Goal: Task Accomplishment & Management: Complete application form

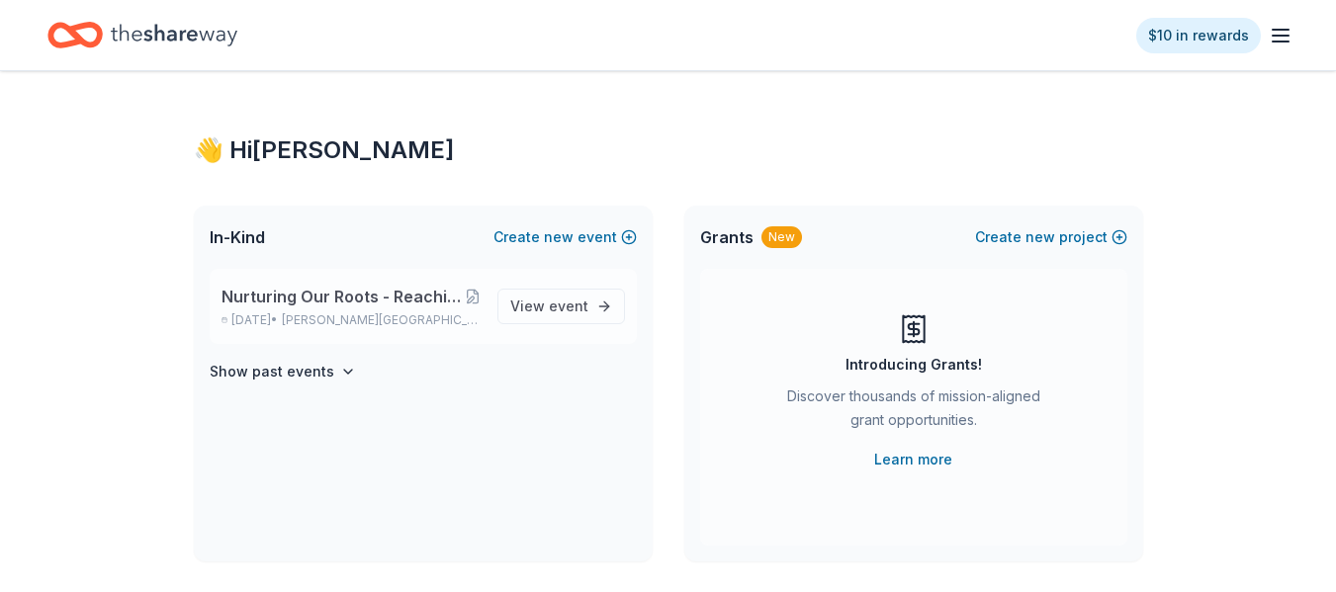
click at [320, 303] on span "Nurturing Our Roots - Reaching for the Sky Dougbe River School Gala 2025" at bounding box center [343, 297] width 243 height 24
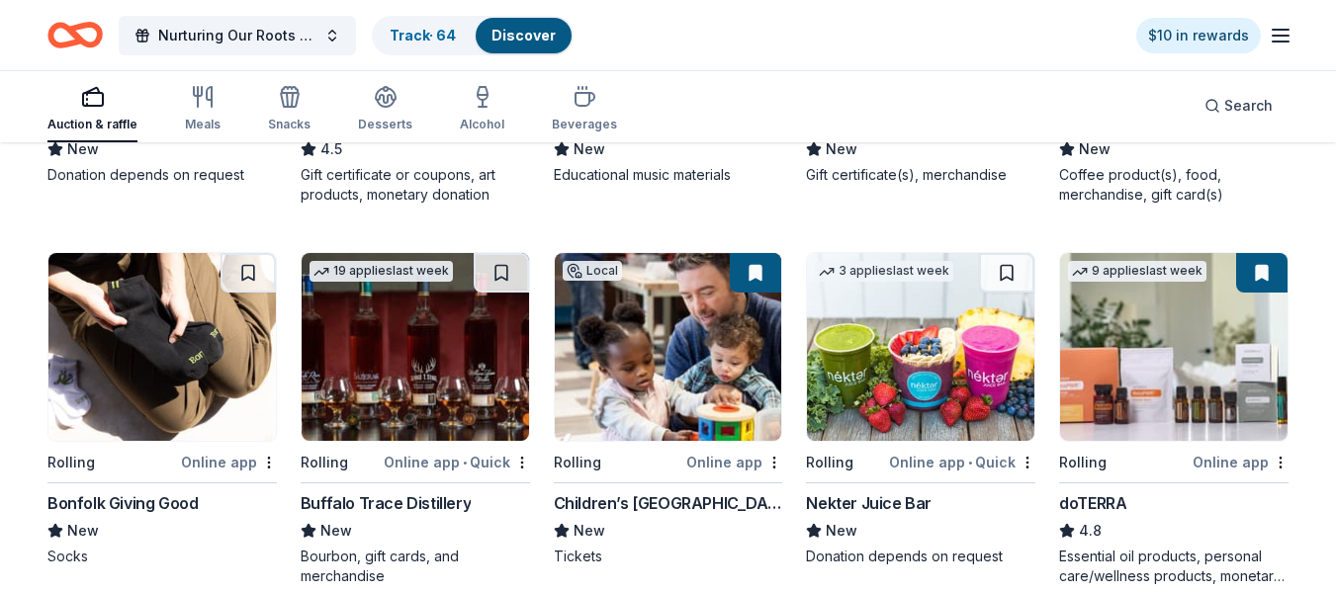
scroll to position [3947, 0]
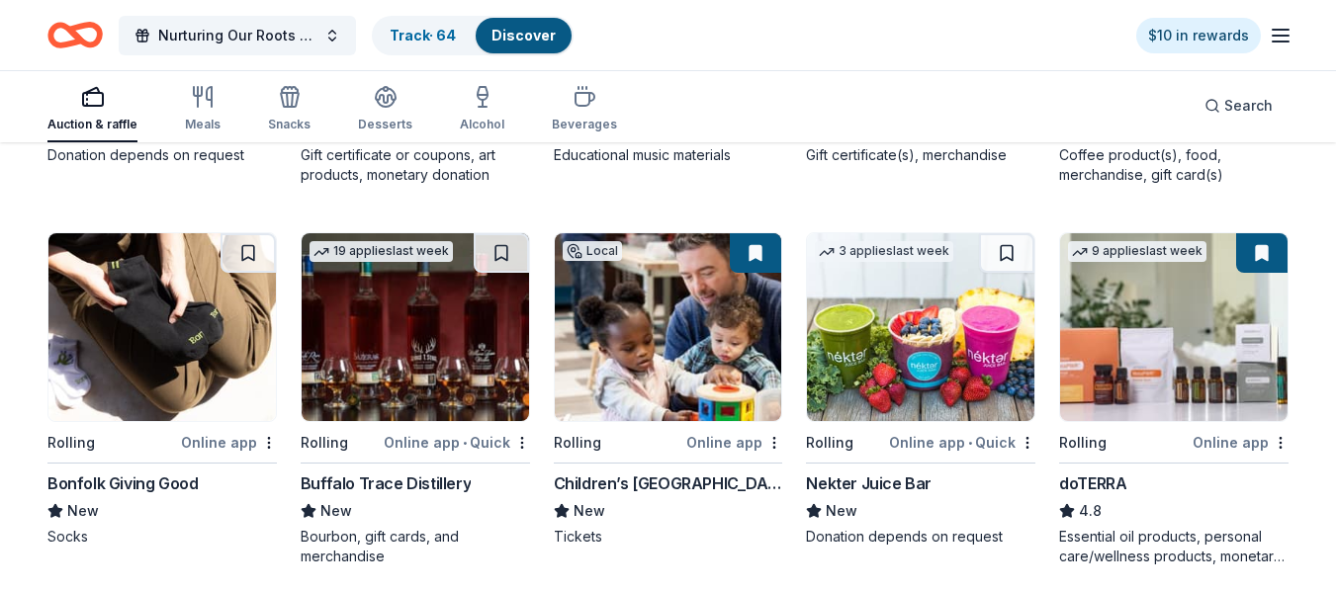
click at [423, 313] on img at bounding box center [415, 327] width 227 height 188
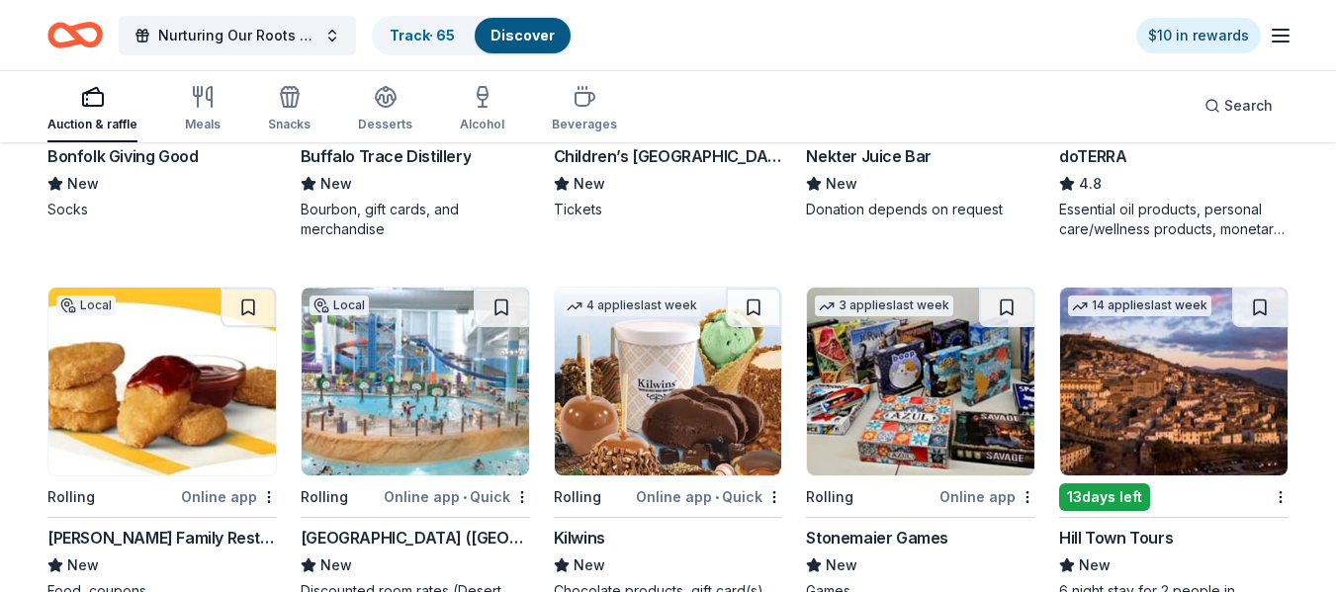
scroll to position [4285, 0]
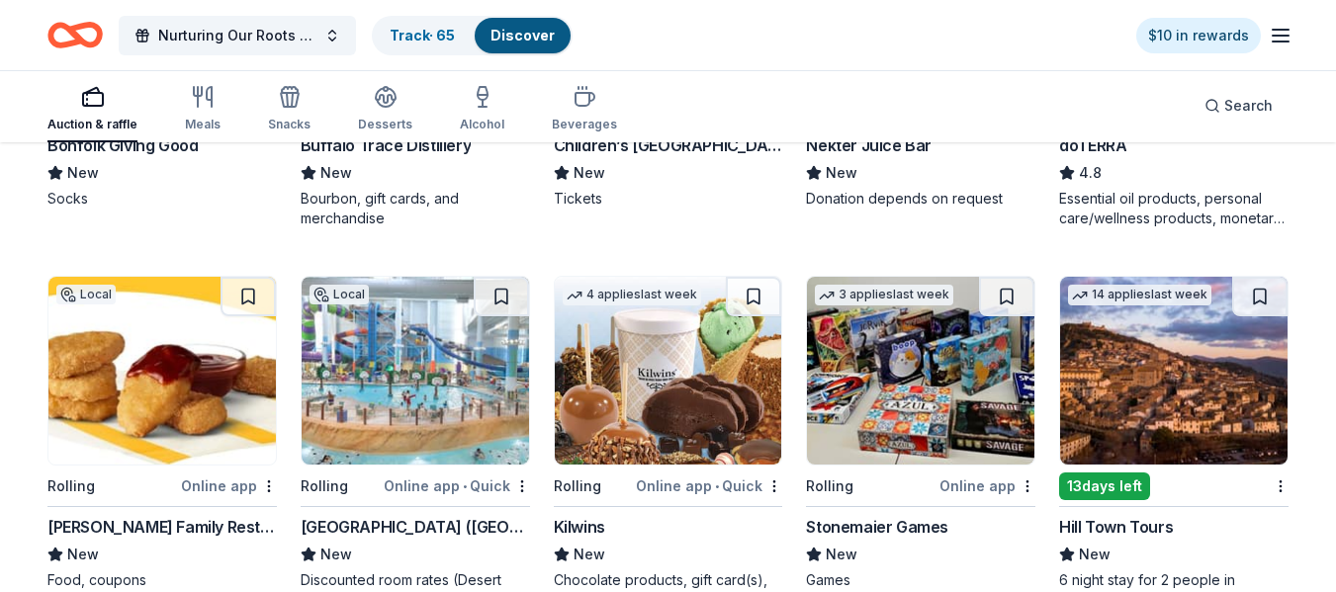
click at [403, 358] on img at bounding box center [415, 371] width 227 height 188
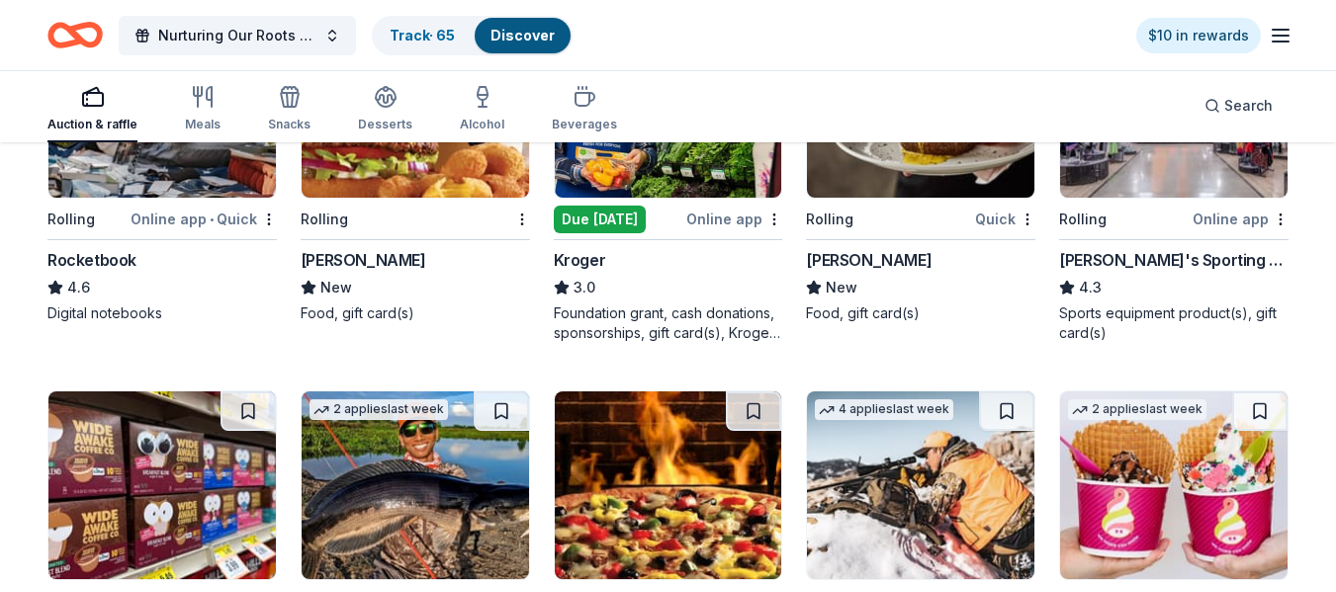
scroll to position [6571, 0]
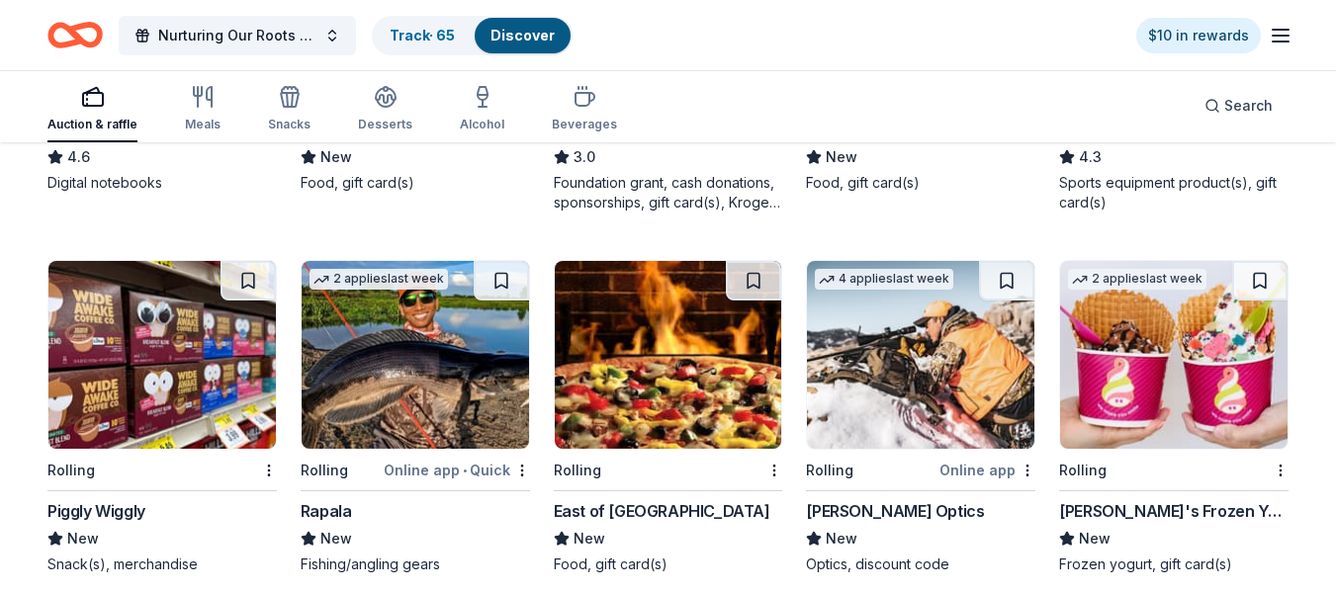
click at [1166, 319] on img at bounding box center [1173, 355] width 227 height 188
click at [400, 37] on link "Track · 66" at bounding box center [423, 35] width 66 height 17
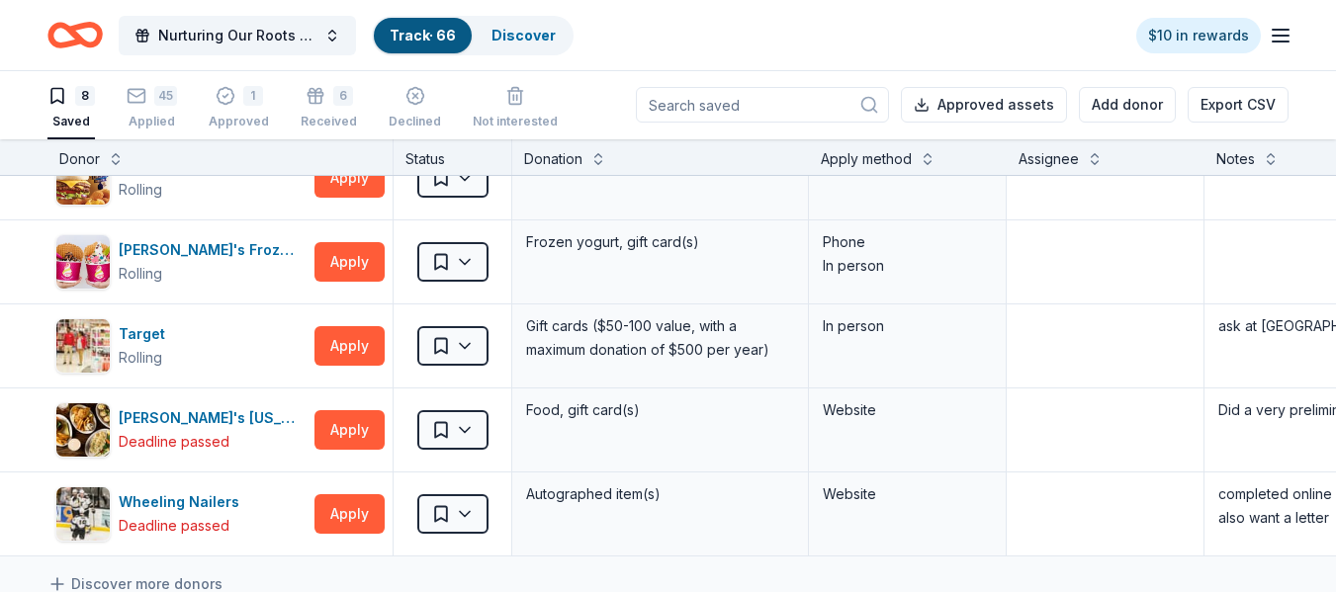
scroll to position [298, 0]
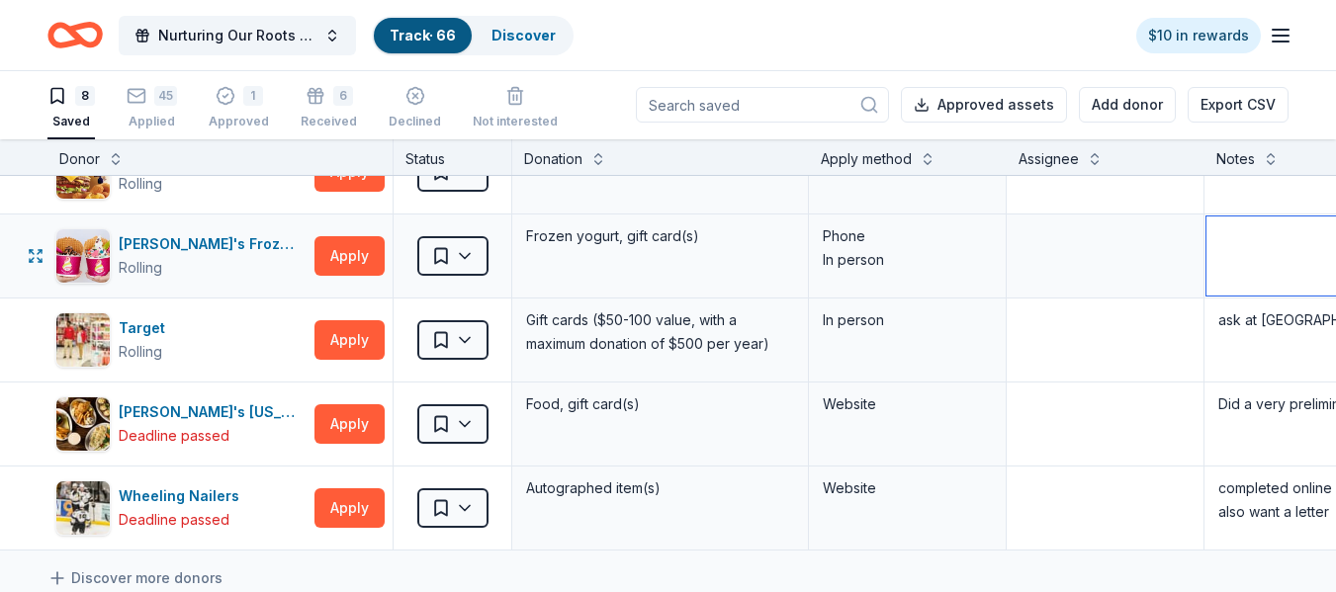
click at [1236, 246] on textarea at bounding box center [1352, 256] width 292 height 79
type textarea "ask at [GEOGRAPHIC_DATA]"
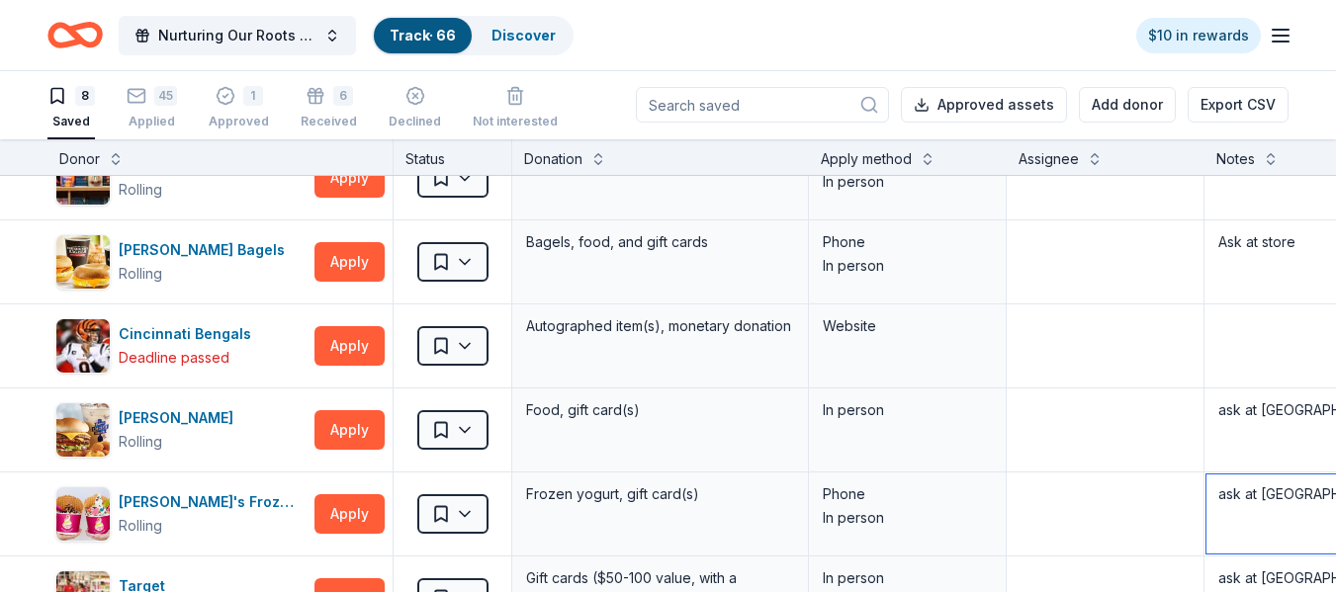
scroll to position [0, 0]
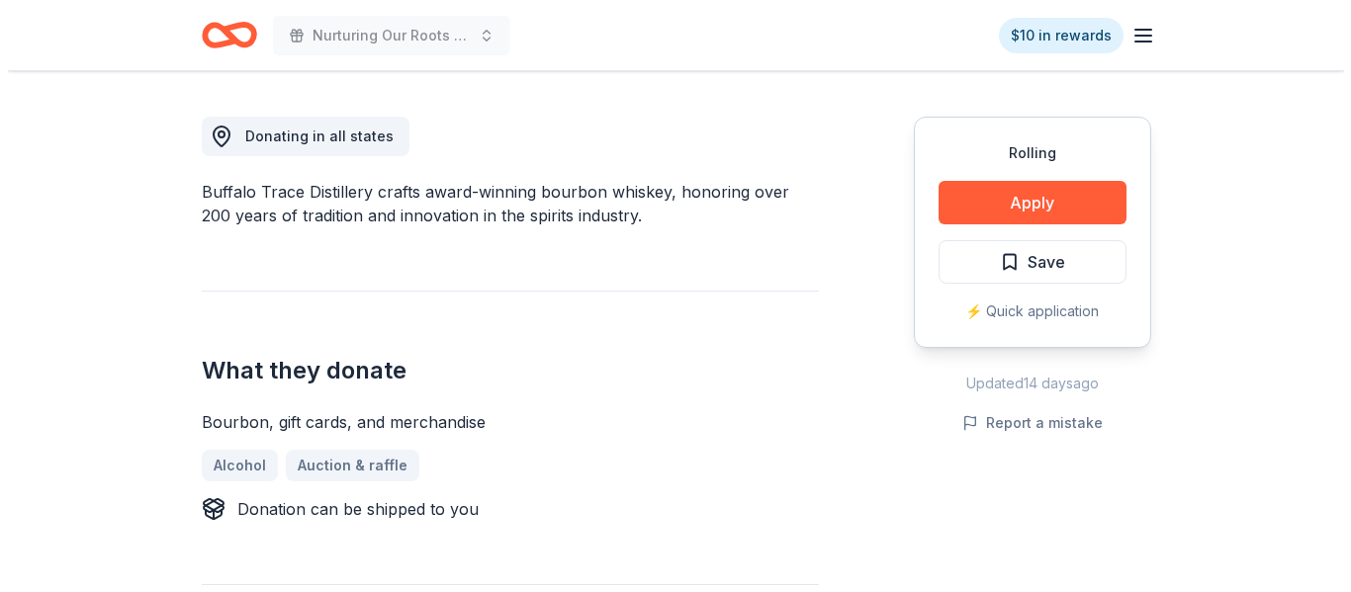
scroll to position [560, 0]
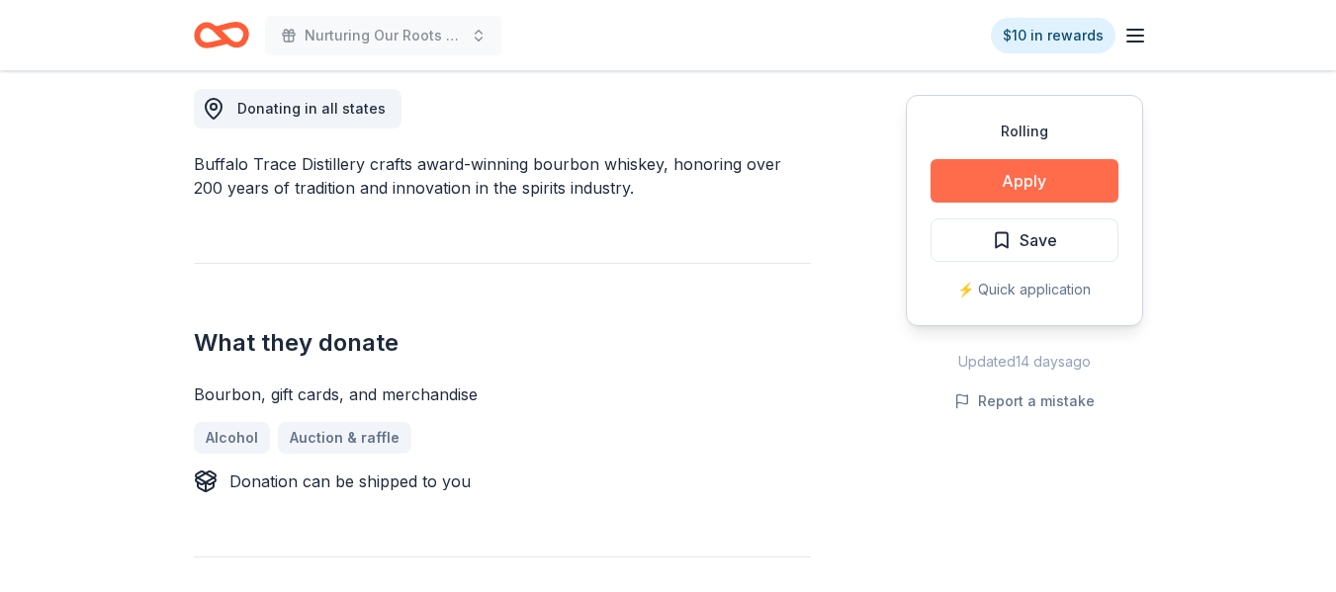
click at [1049, 176] on button "Apply" at bounding box center [1025, 181] width 188 height 44
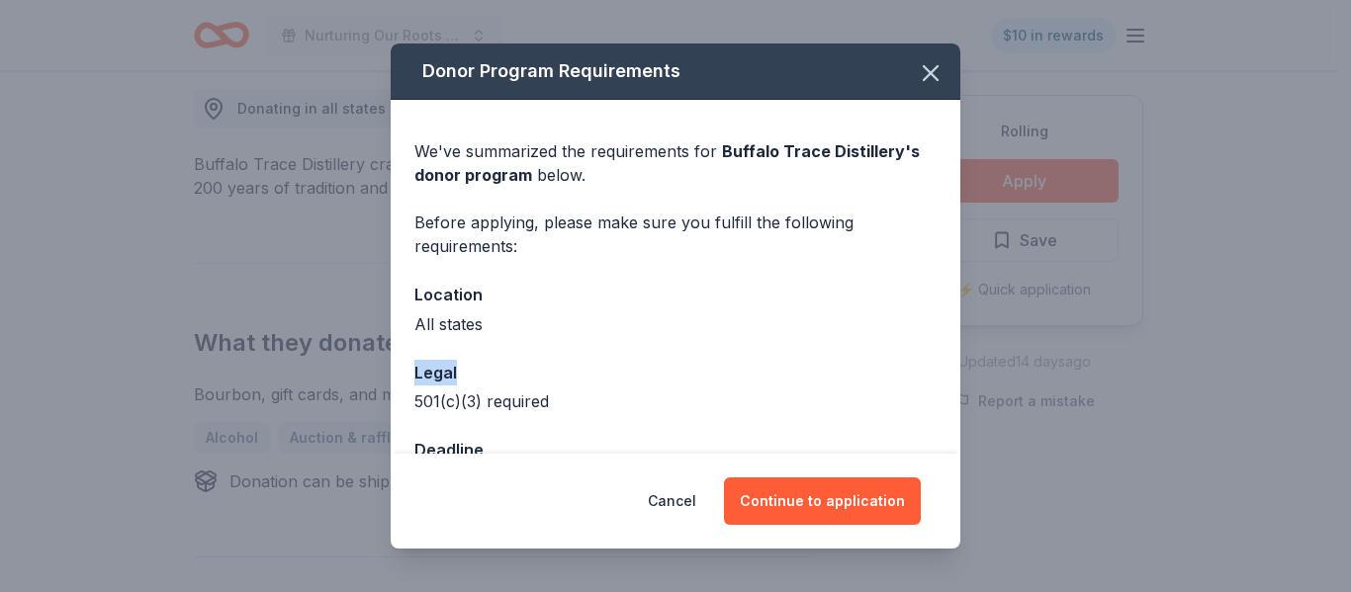
drag, startPoint x: 960, startPoint y: 320, endPoint x: 951, endPoint y: 362, distance: 42.5
click at [951, 362] on div "Donor Program Requirements We've summarized the requirements for Buffalo Trace …" at bounding box center [675, 296] width 1351 height 592
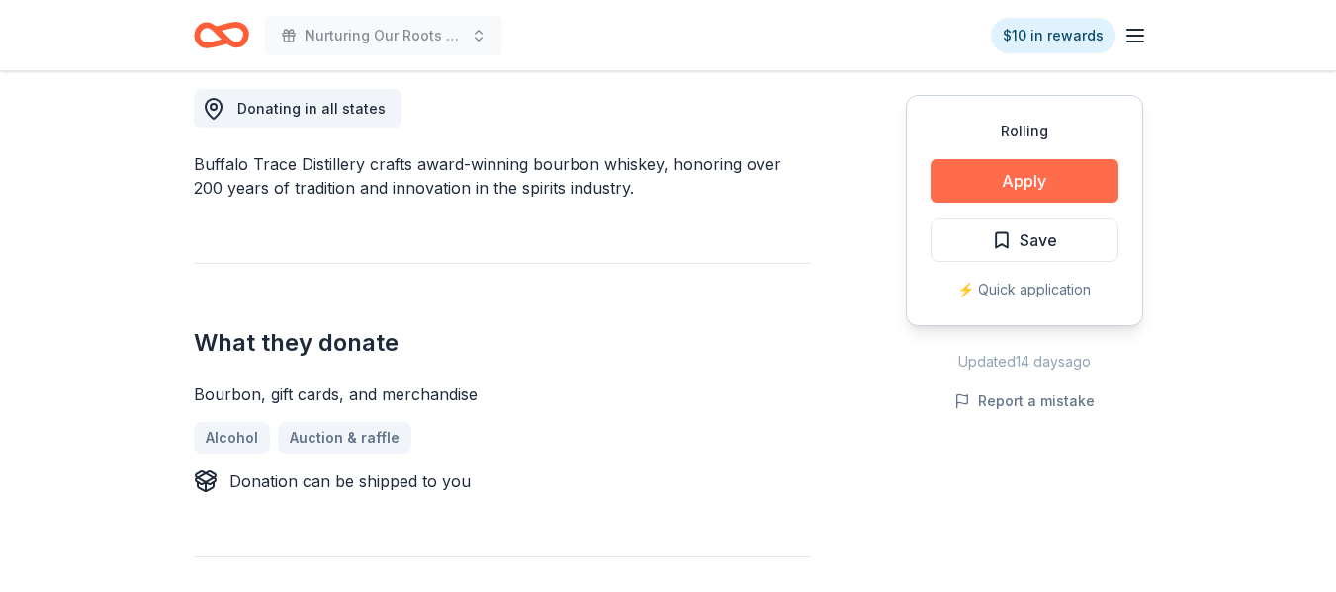
click at [986, 188] on button "Apply" at bounding box center [1025, 181] width 188 height 44
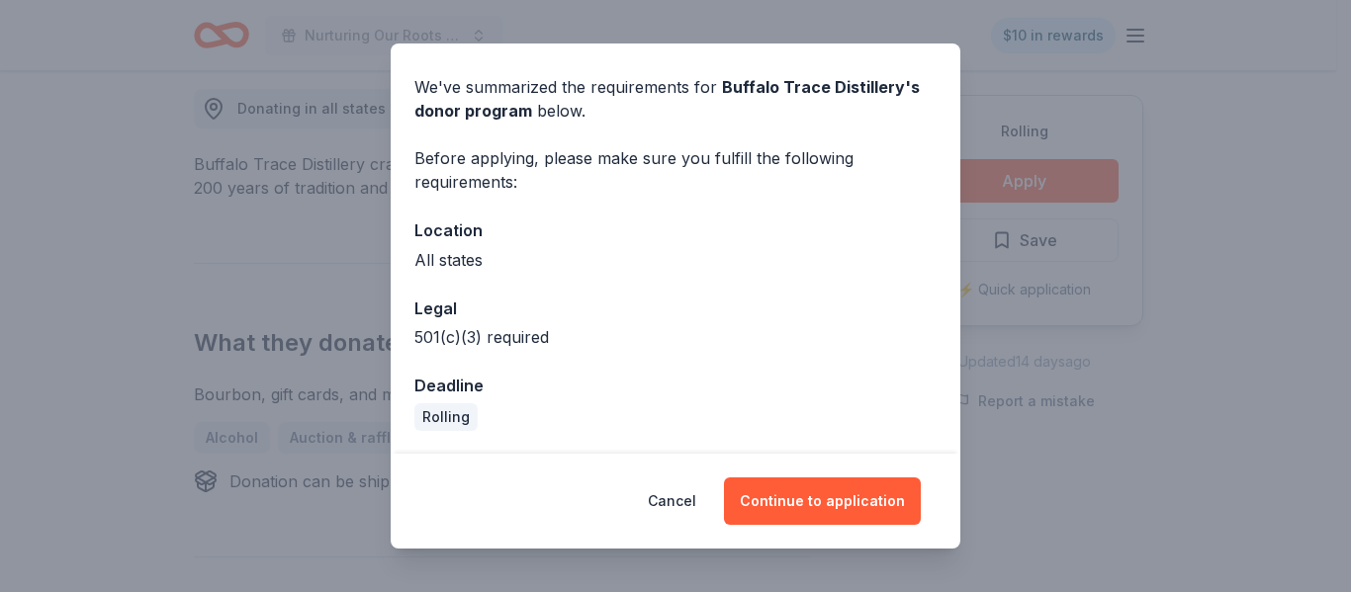
scroll to position [65, 0]
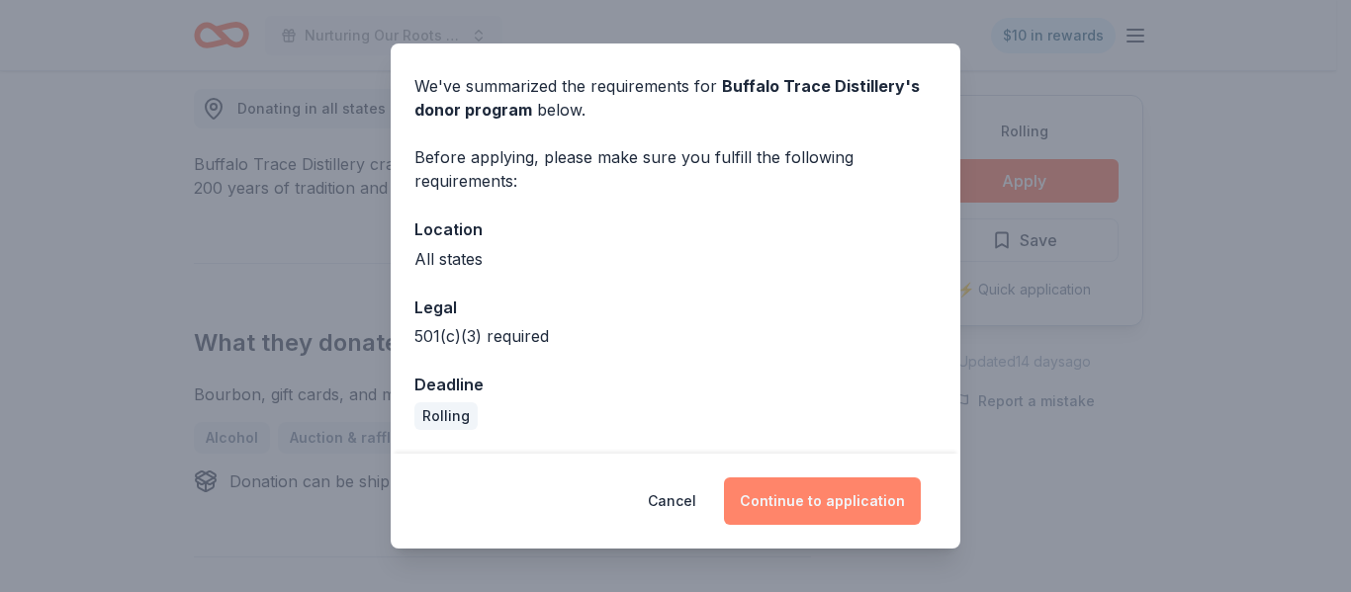
click at [838, 501] on button "Continue to application" at bounding box center [822, 501] width 197 height 47
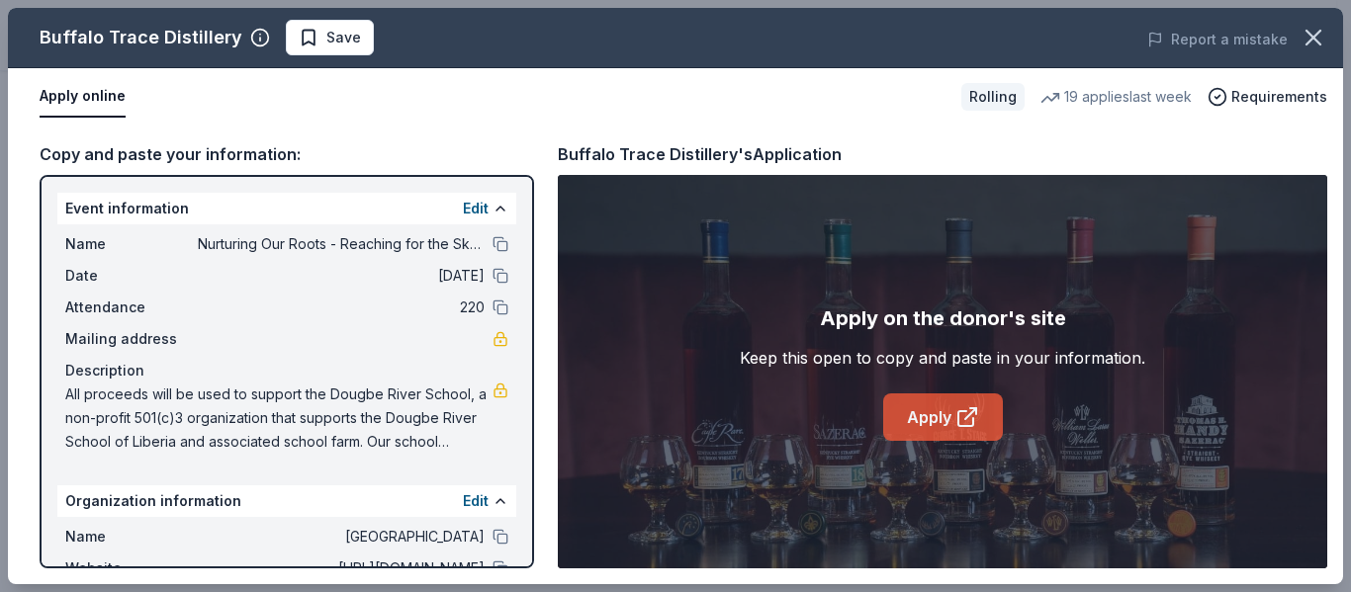
click at [911, 416] on link "Apply" at bounding box center [943, 417] width 120 height 47
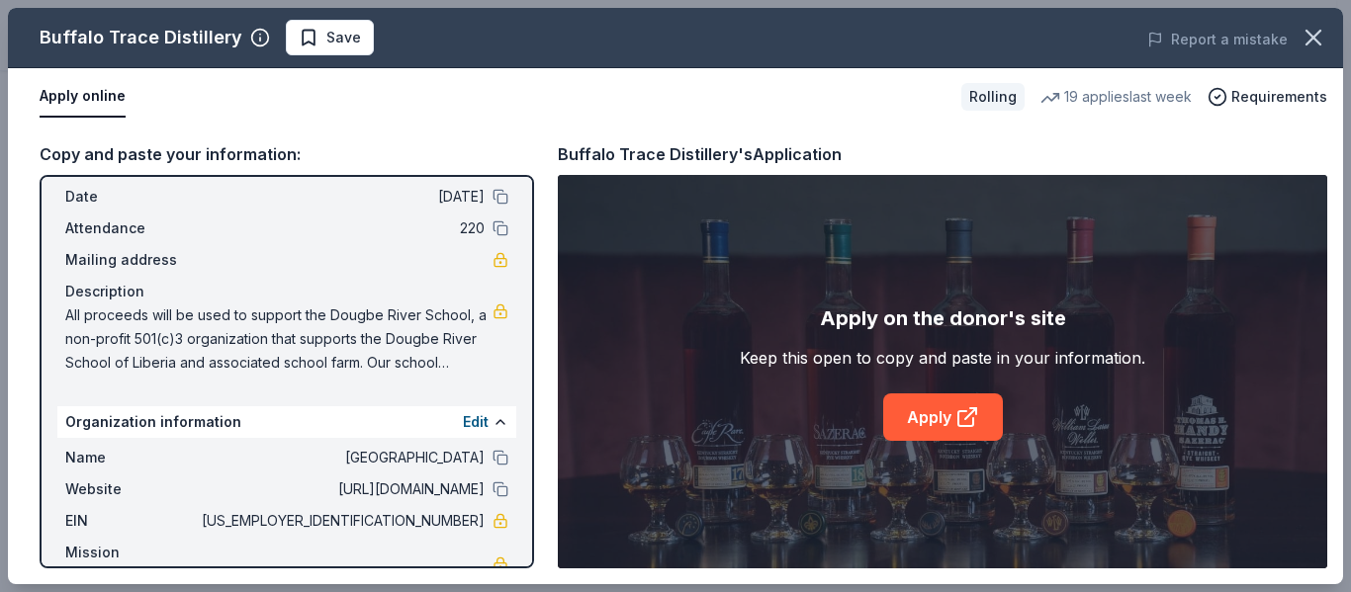
scroll to position [125, 0]
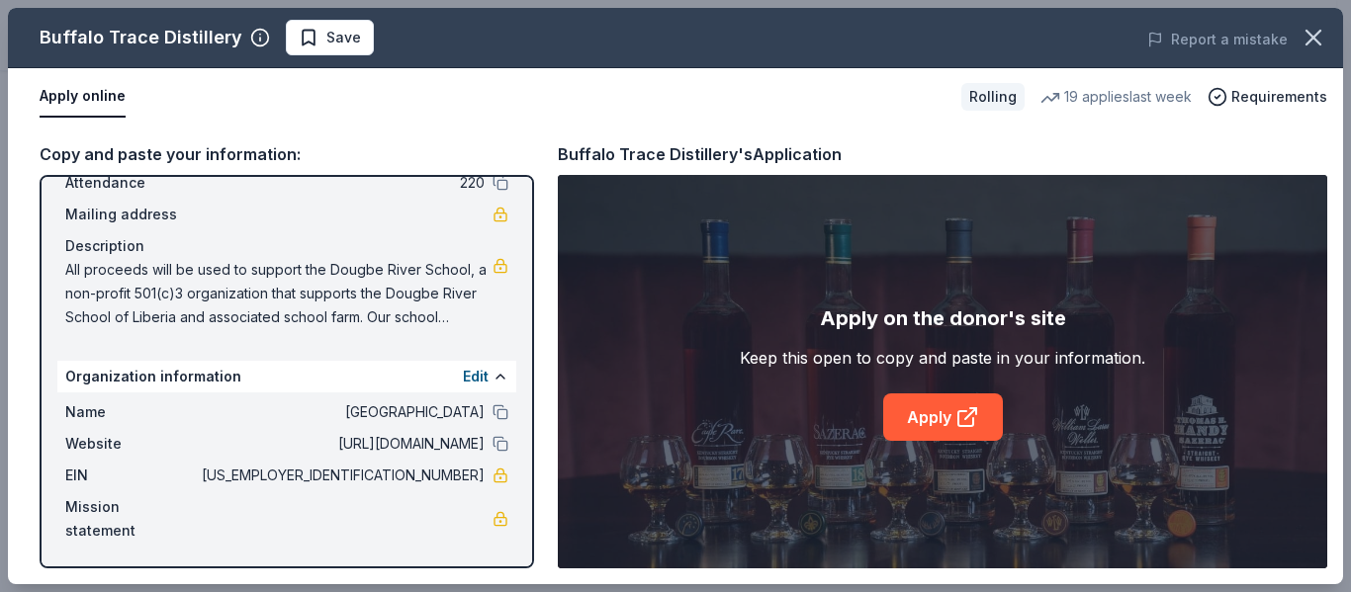
drag, startPoint x: 394, startPoint y: 481, endPoint x: 471, endPoint y: 480, distance: 77.1
click at [471, 480] on div "EIN 47-2482571" at bounding box center [286, 476] width 443 height 24
drag, startPoint x: 471, startPoint y: 478, endPoint x: 377, endPoint y: 480, distance: 94.0
click at [377, 480] on div "EIN 47-2482571" at bounding box center [286, 476] width 443 height 24
click at [341, 19] on div "Buffalo Trace Distillery Save Report a mistake" at bounding box center [675, 38] width 1335 height 60
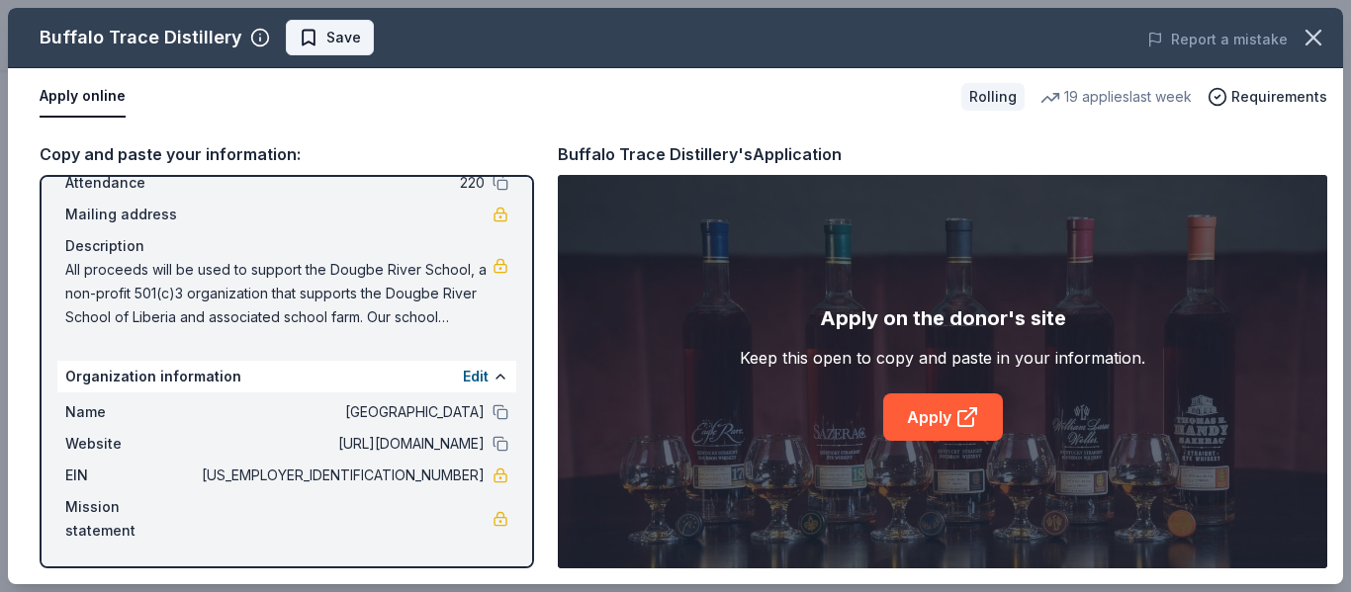
click at [326, 37] on span "Save" at bounding box center [343, 38] width 35 height 24
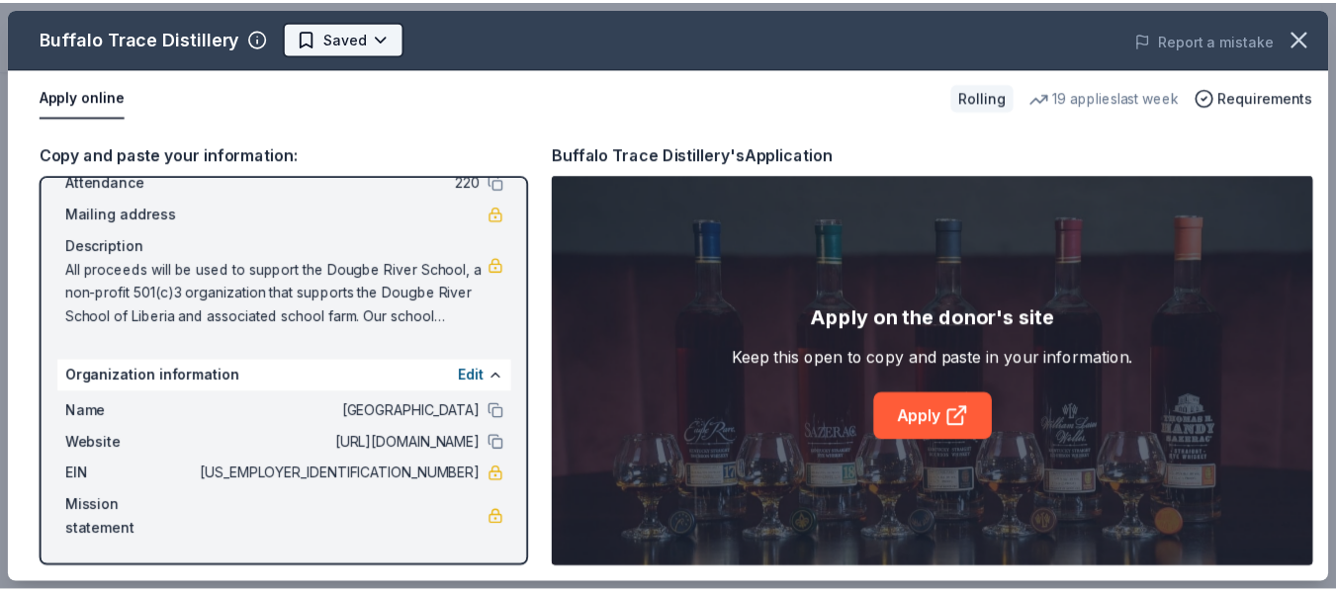
scroll to position [0, 0]
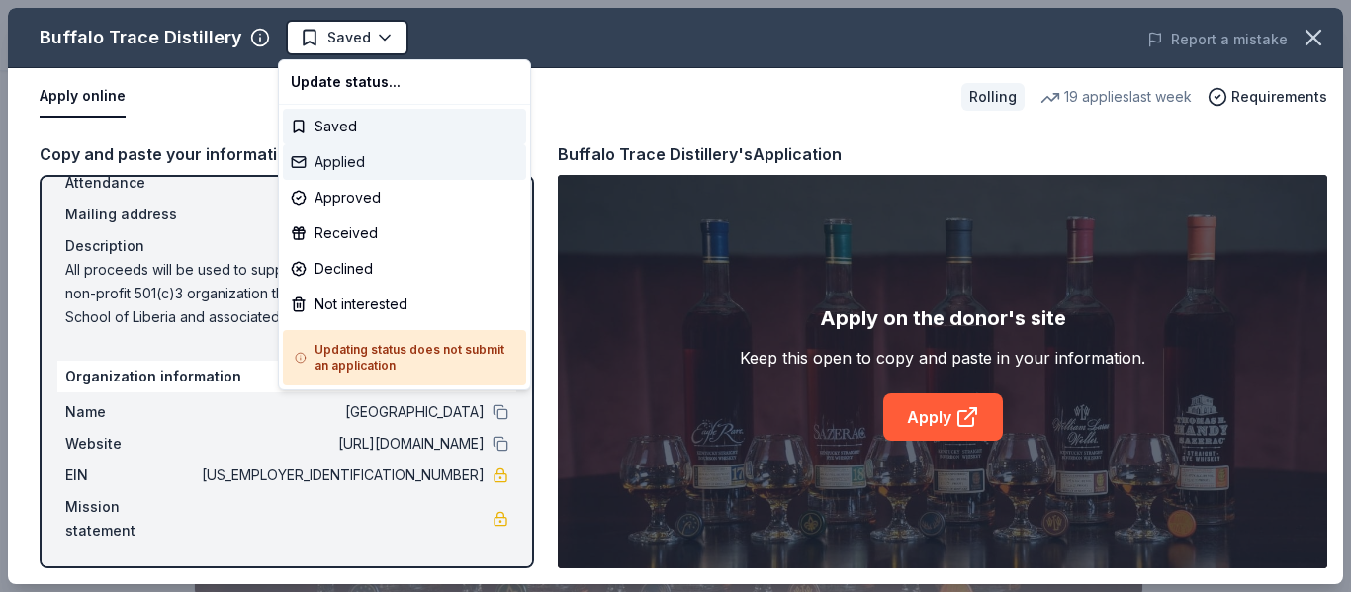
click at [357, 161] on div "Applied" at bounding box center [404, 162] width 243 height 36
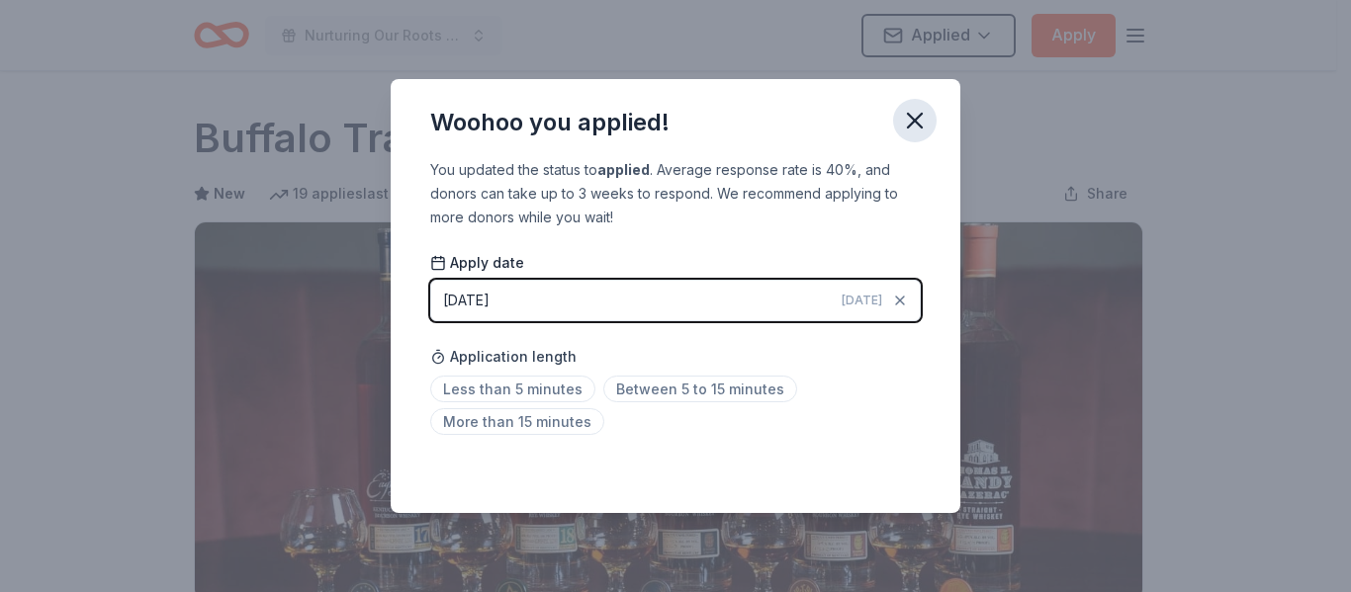
click at [922, 121] on icon "button" at bounding box center [915, 121] width 28 height 28
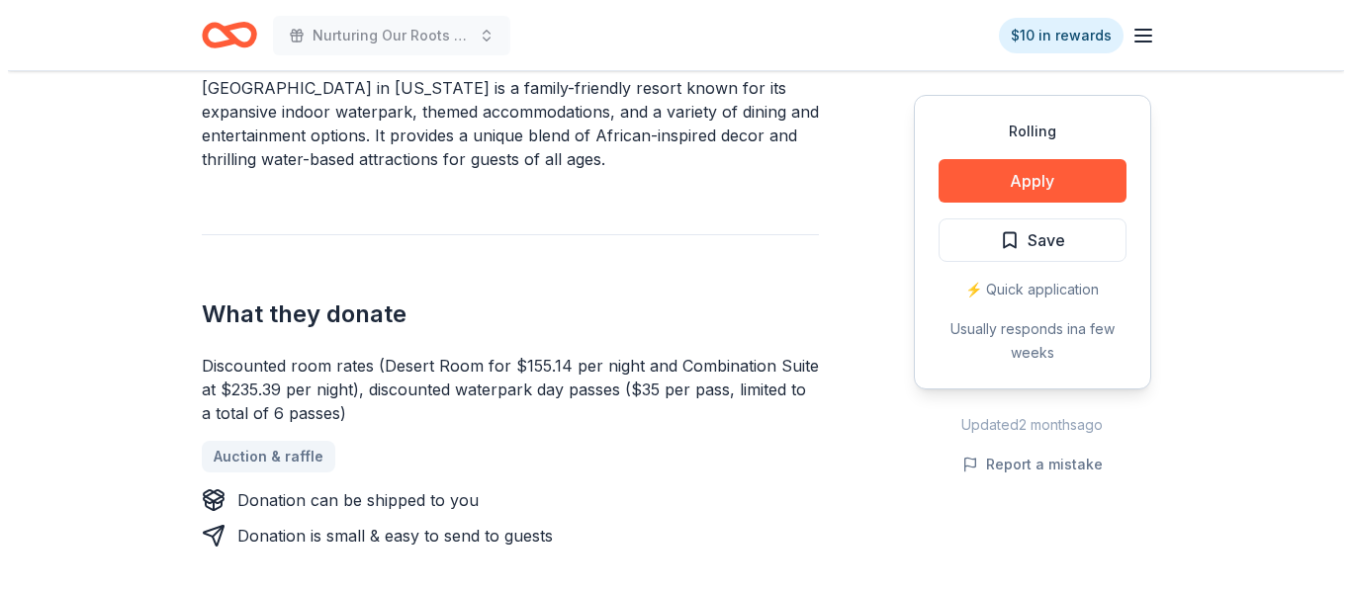
scroll to position [641, 0]
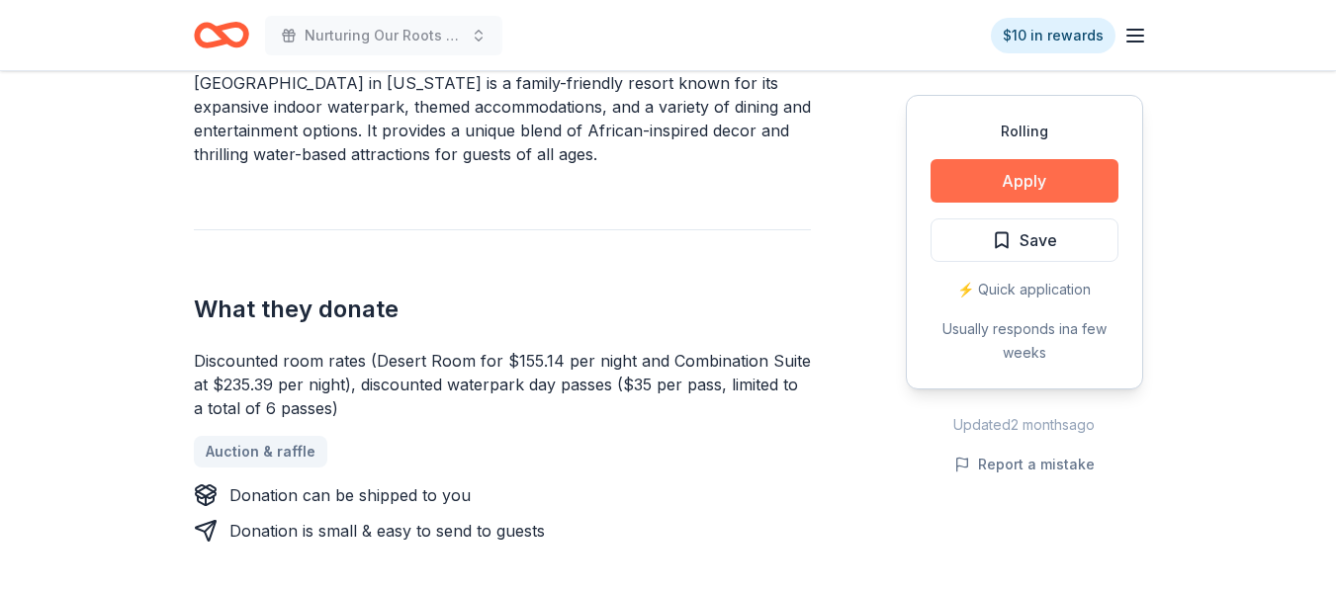
click at [974, 177] on button "Apply" at bounding box center [1025, 181] width 188 height 44
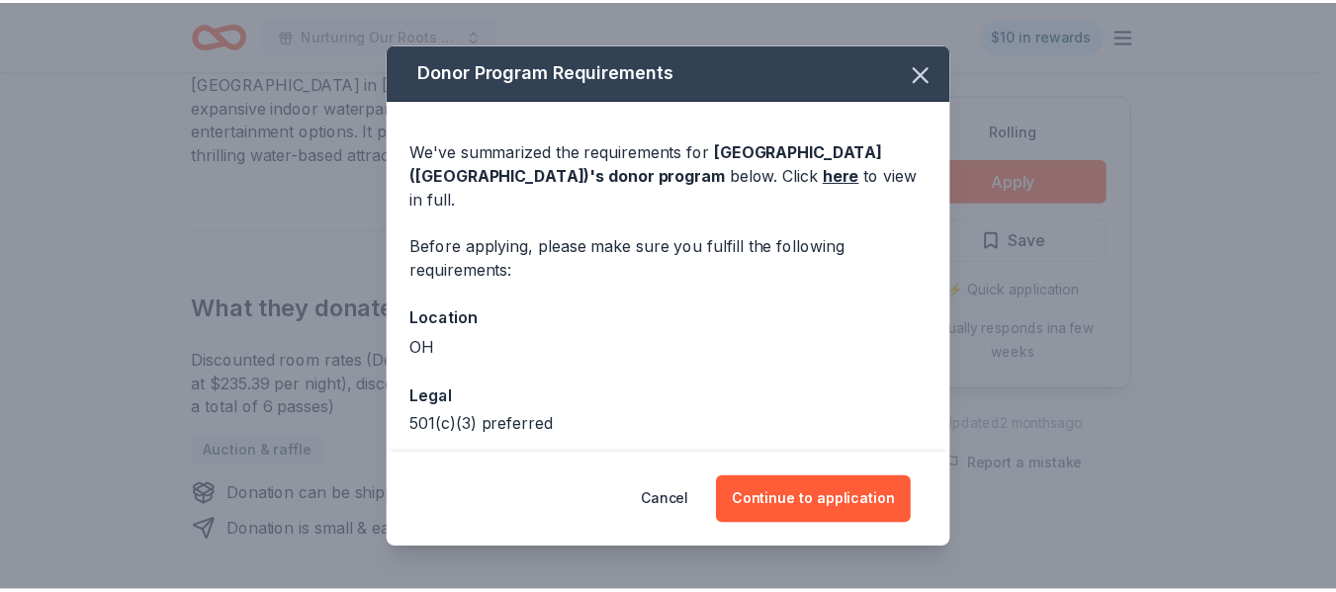
scroll to position [65, 0]
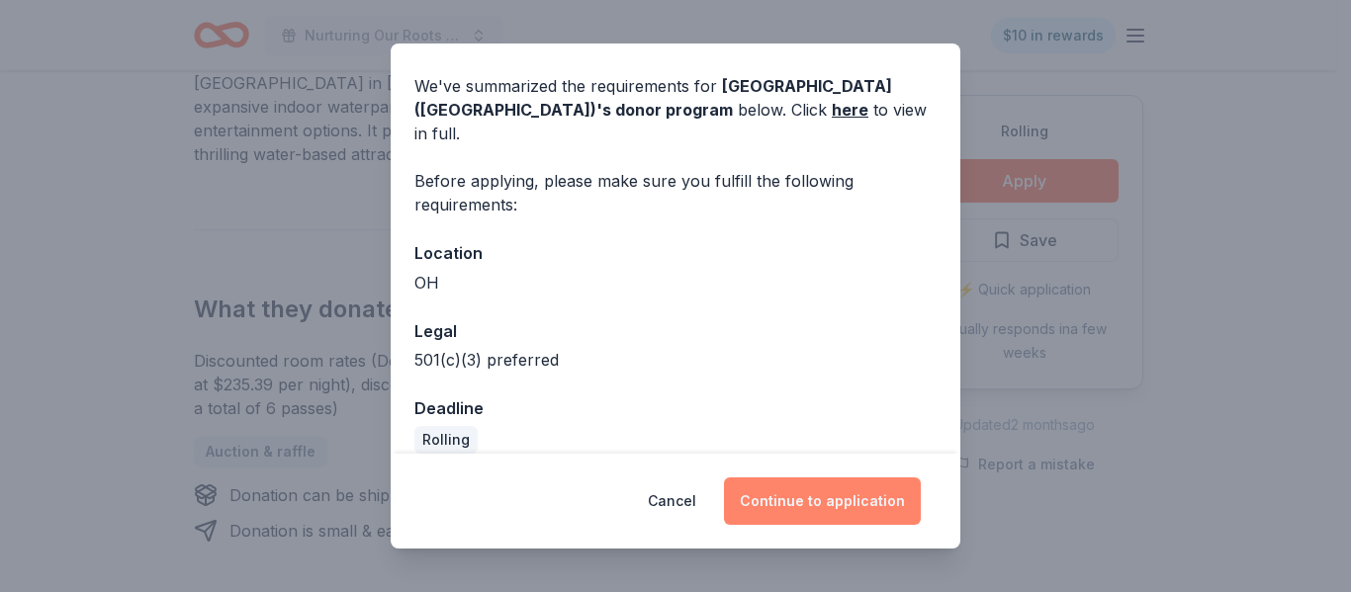
click at [805, 500] on button "Continue to application" at bounding box center [822, 501] width 197 height 47
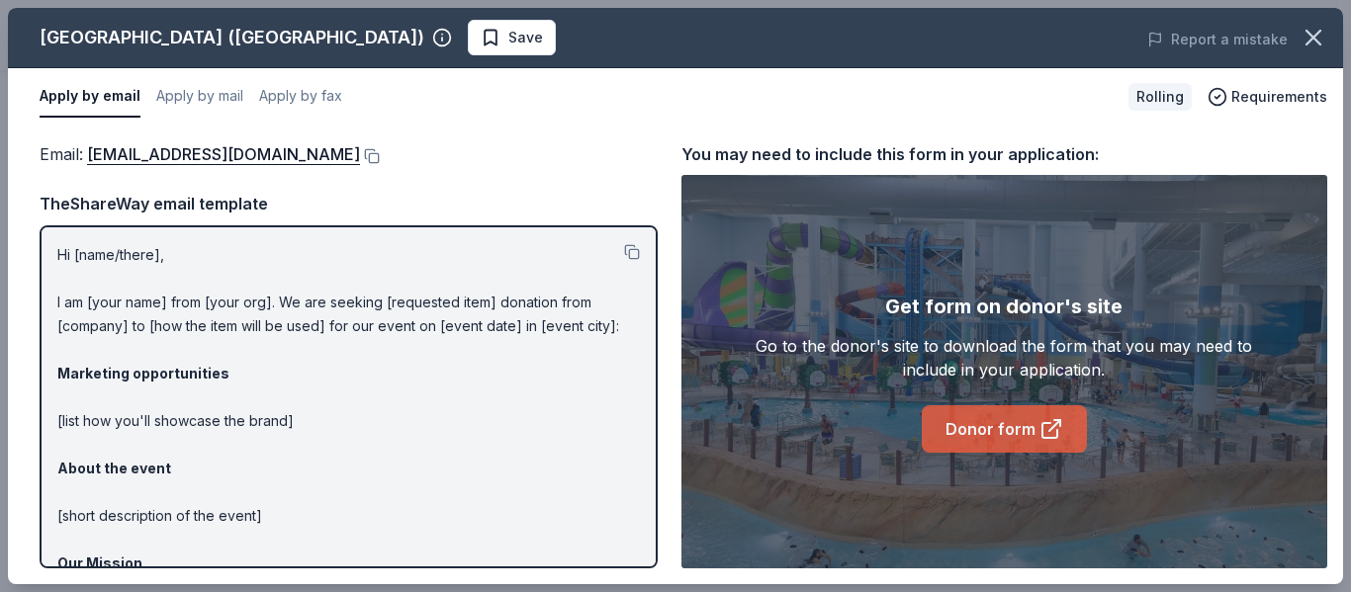
click at [993, 426] on link "Donor form" at bounding box center [1004, 428] width 165 height 47
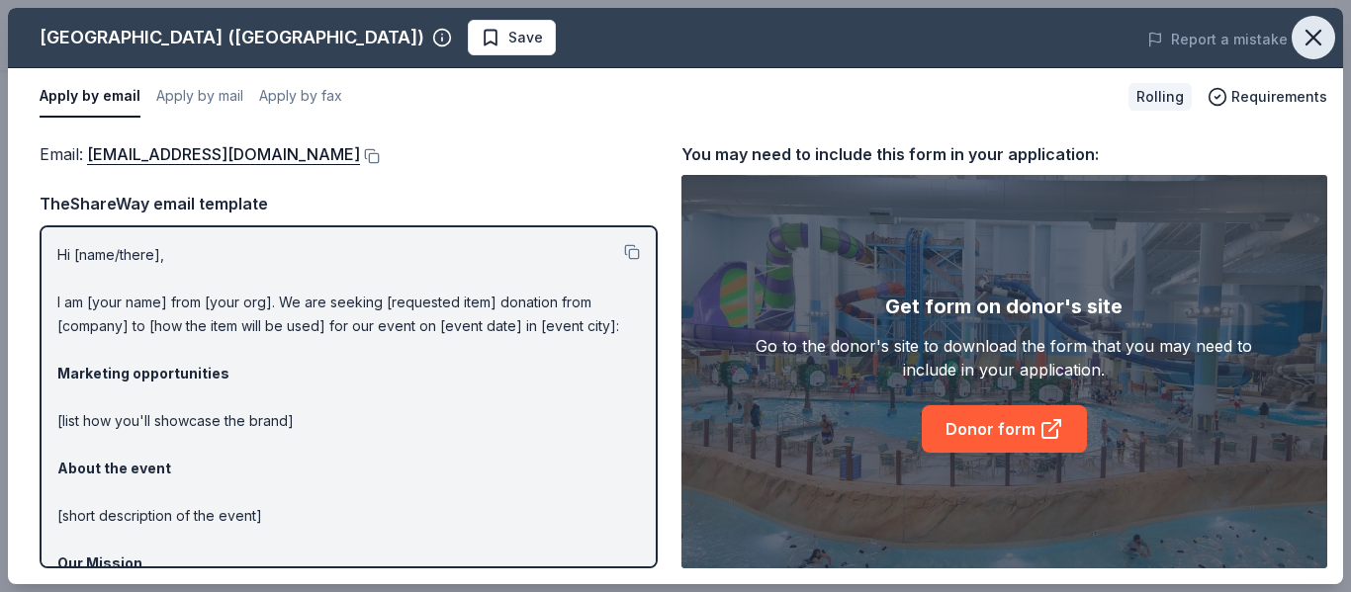
click at [1314, 37] on icon "button" at bounding box center [1313, 38] width 14 height 14
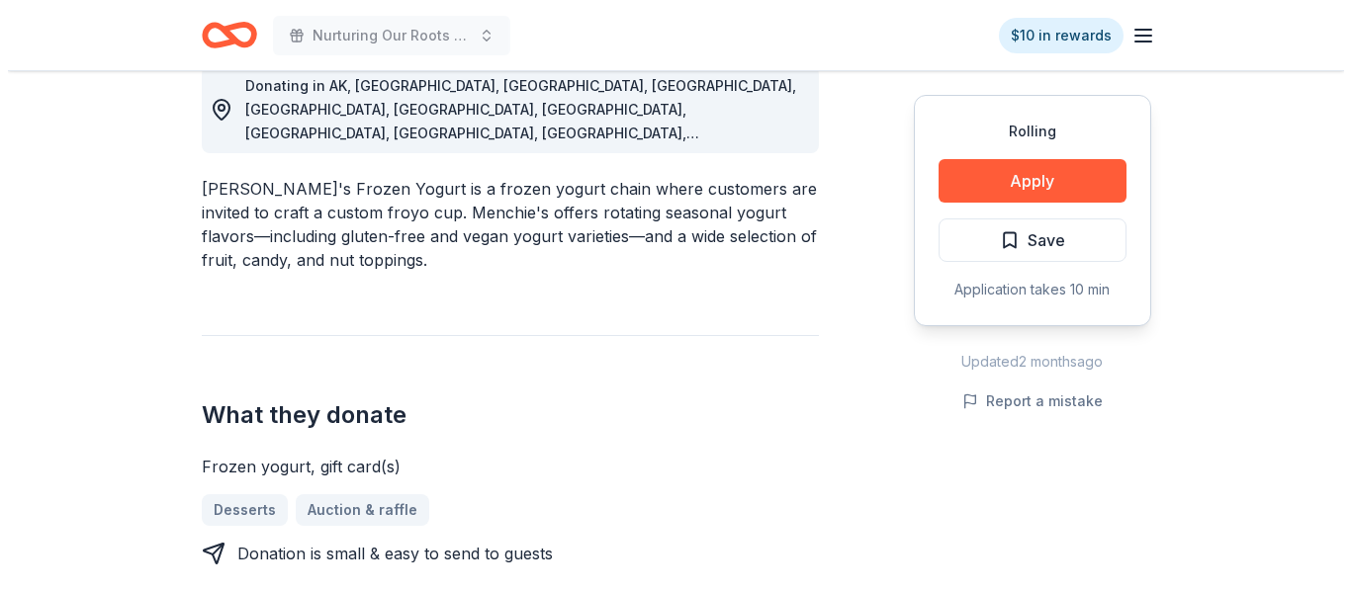
scroll to position [592, 0]
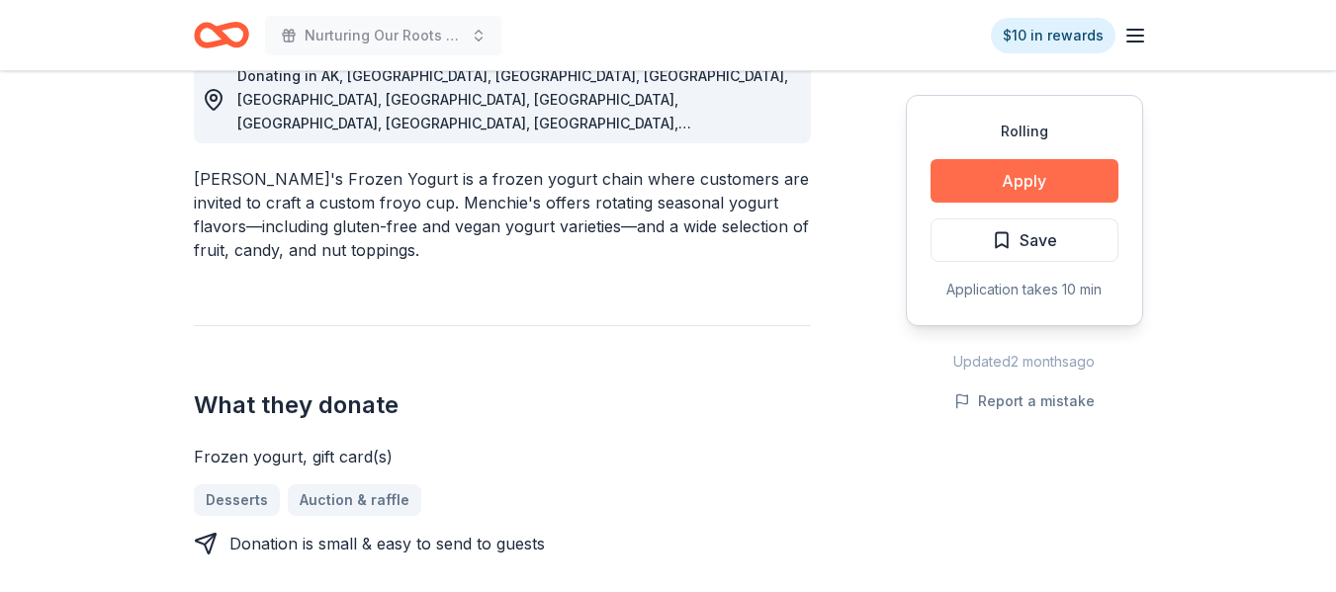
click at [1067, 169] on button "Apply" at bounding box center [1025, 181] width 188 height 44
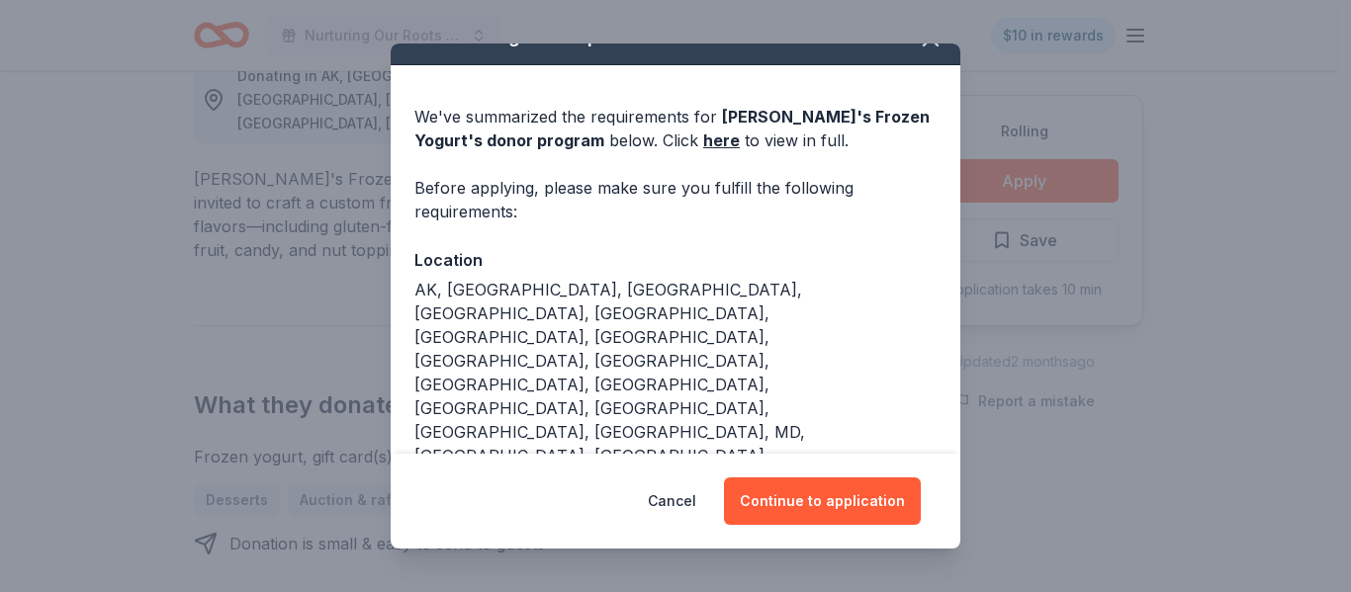
scroll to position [62, 0]
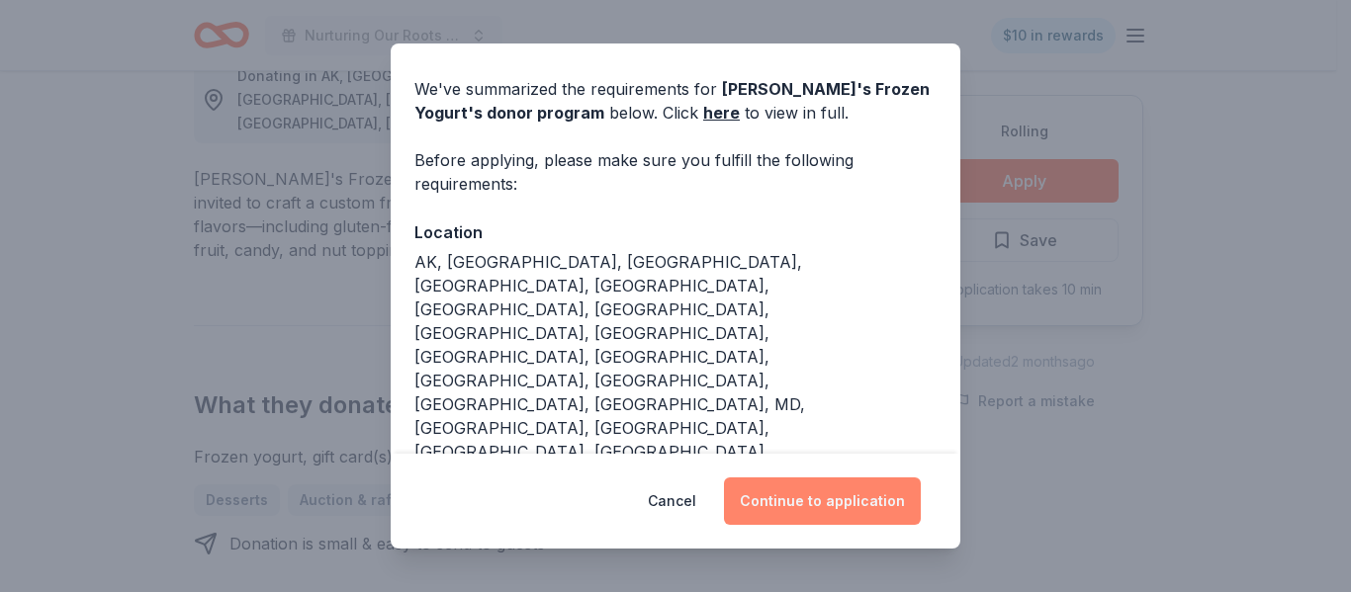
click at [830, 496] on button "Continue to application" at bounding box center [822, 501] width 197 height 47
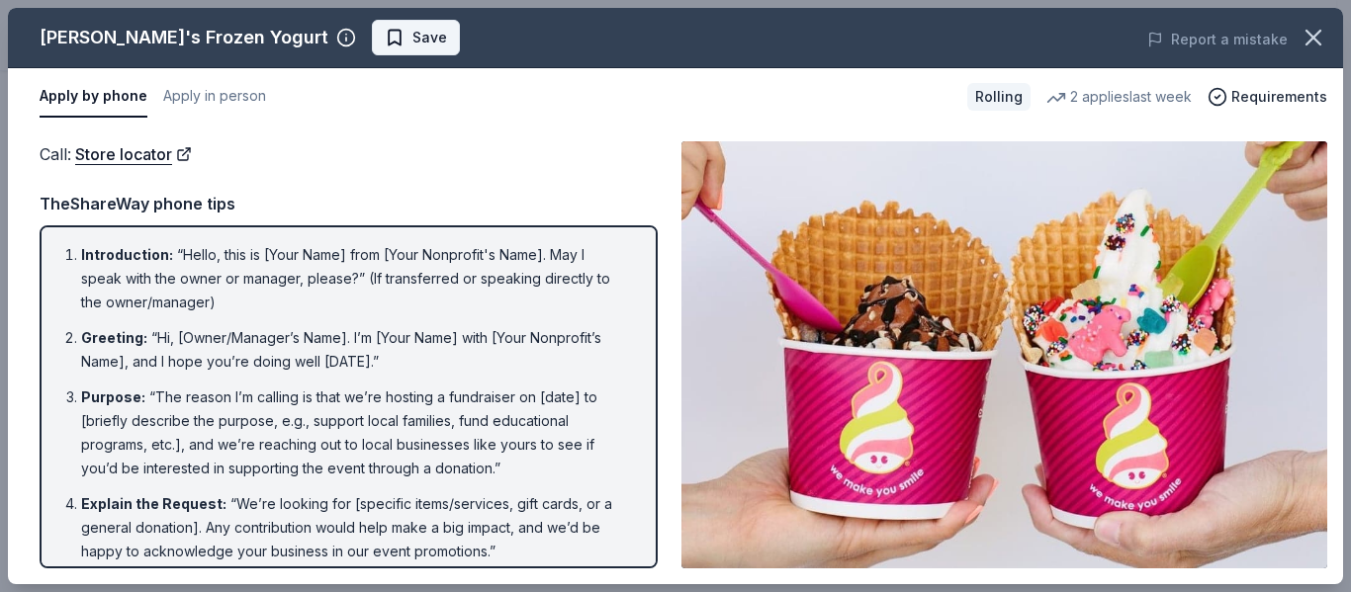
click at [412, 34] on span "Save" at bounding box center [429, 38] width 35 height 24
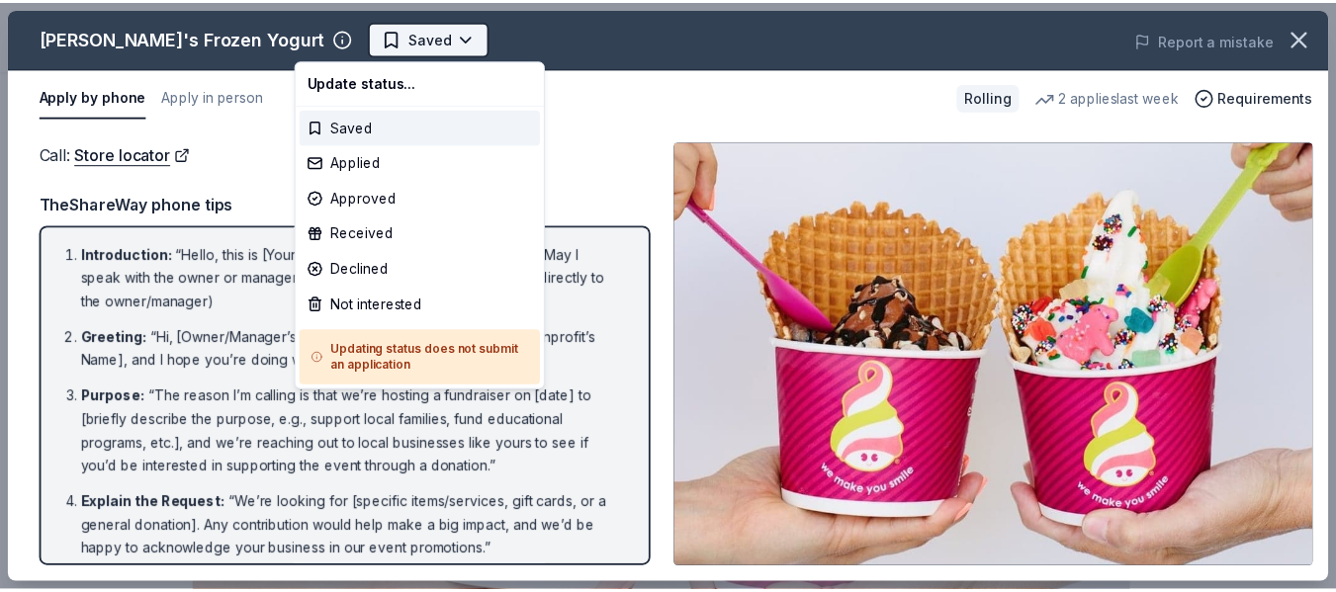
scroll to position [0, 0]
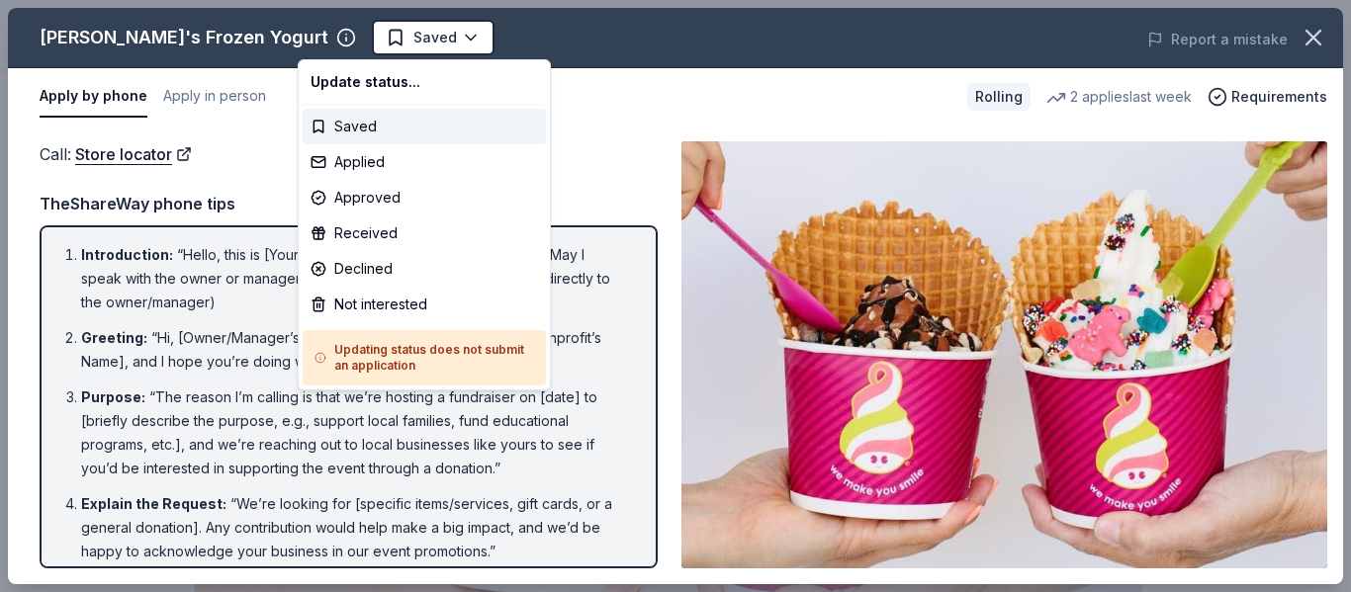
click at [1308, 32] on html "Nurturing Our Roots - Reaching for the Sky Dougbe River School Gala 2025 Saved …" at bounding box center [675, 296] width 1351 height 592
